Goal: Task Accomplishment & Management: Manage account settings

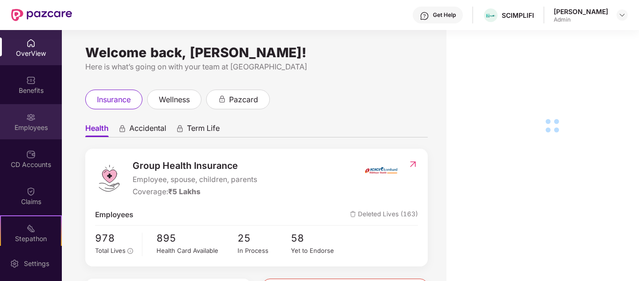
click at [26, 121] on img at bounding box center [30, 117] width 9 height 9
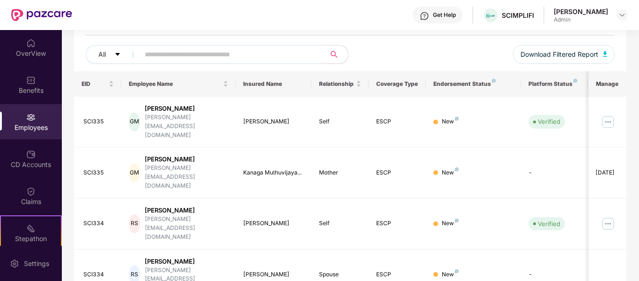
scroll to position [105, 0]
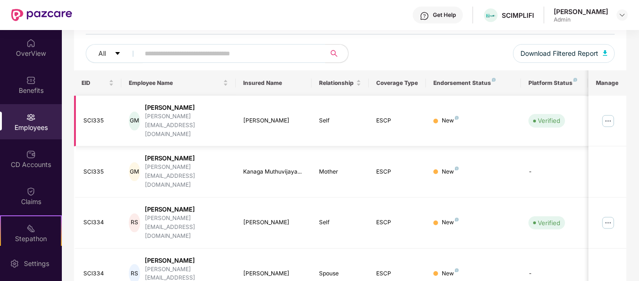
click at [608, 115] on img at bounding box center [608, 120] width 15 height 15
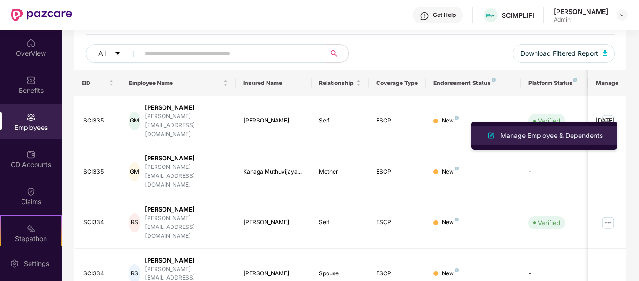
click at [537, 131] on div "Manage Employee & Dependents" at bounding box center [552, 135] width 106 height 10
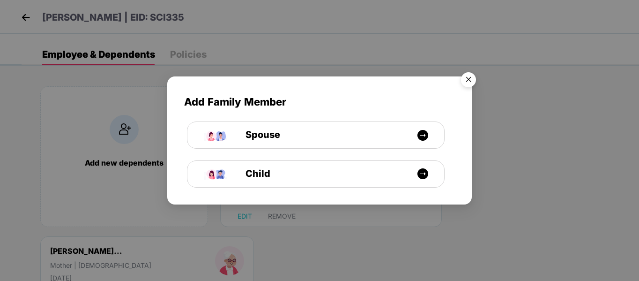
click at [468, 77] on img "Close" at bounding box center [469, 81] width 26 height 26
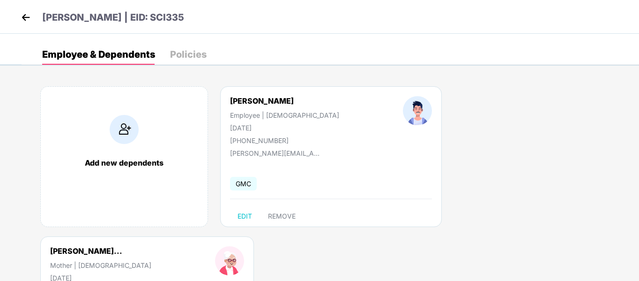
click at [24, 22] on img at bounding box center [26, 17] width 14 height 14
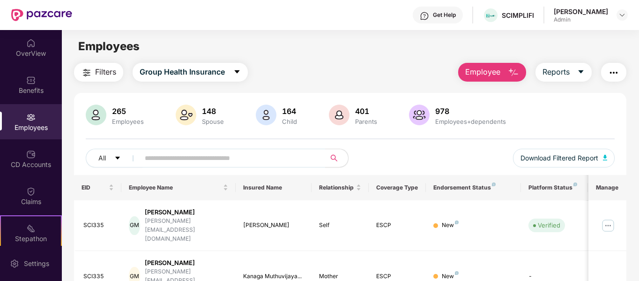
click at [27, 122] on div "Employees" at bounding box center [31, 121] width 62 height 35
